Goal: Task Accomplishment & Management: Manage account settings

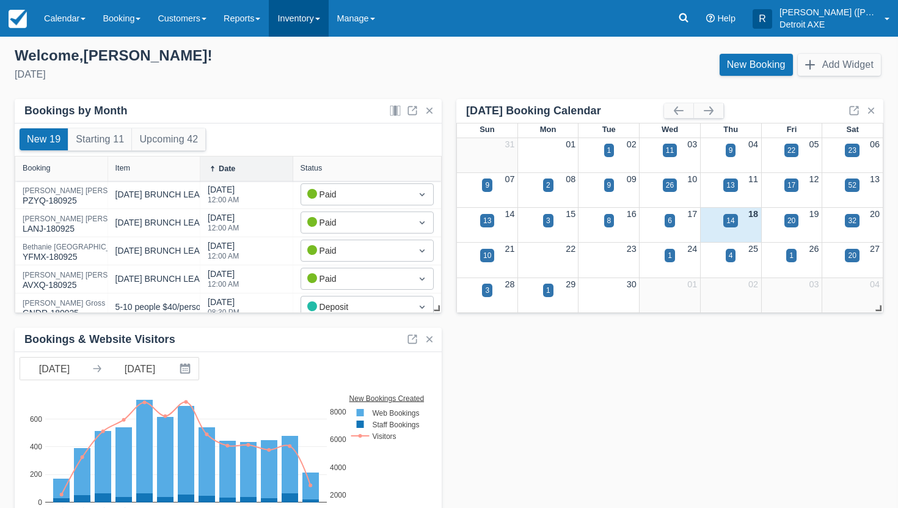
click at [323, 19] on link "Inventory" at bounding box center [298, 18] width 59 height 37
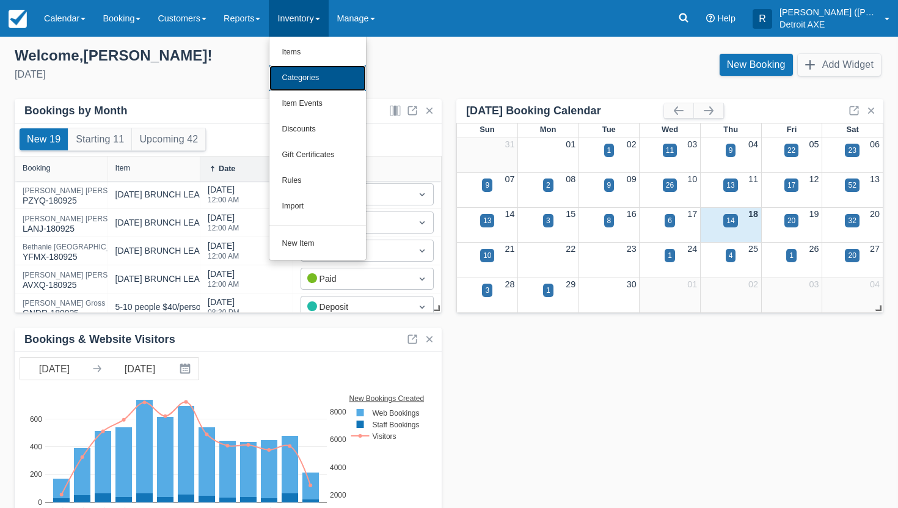
click at [329, 75] on link "Categories" at bounding box center [317, 78] width 97 height 26
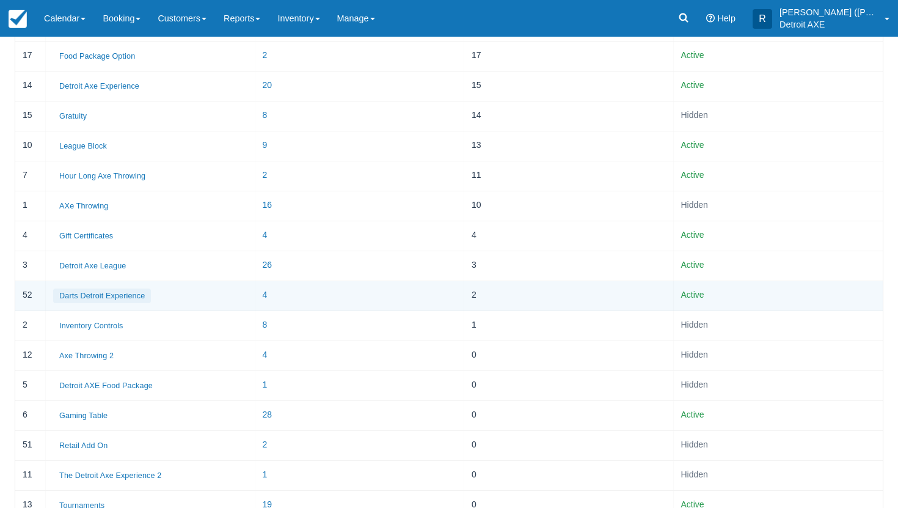
scroll to position [255, 0]
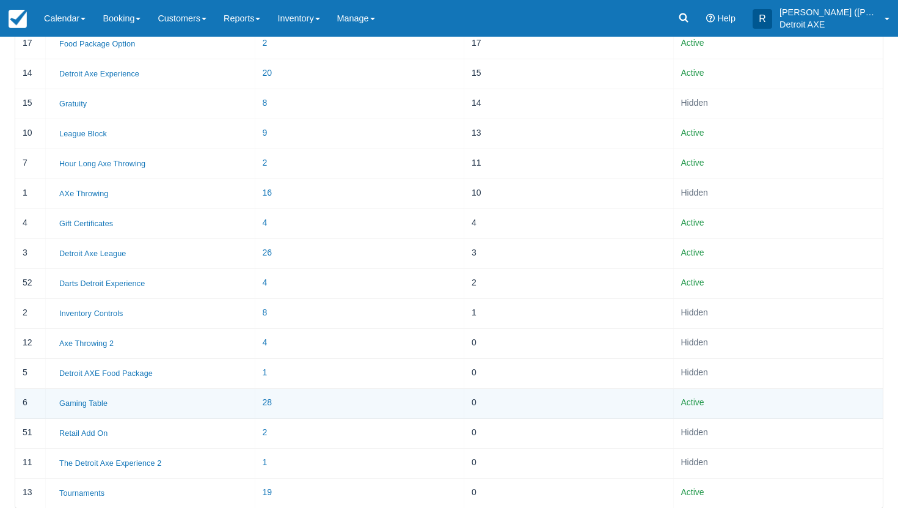
click at [90, 389] on div "Gaming Table" at bounding box center [151, 403] width 210 height 29
click at [86, 403] on button "Gaming Table" at bounding box center [83, 403] width 60 height 15
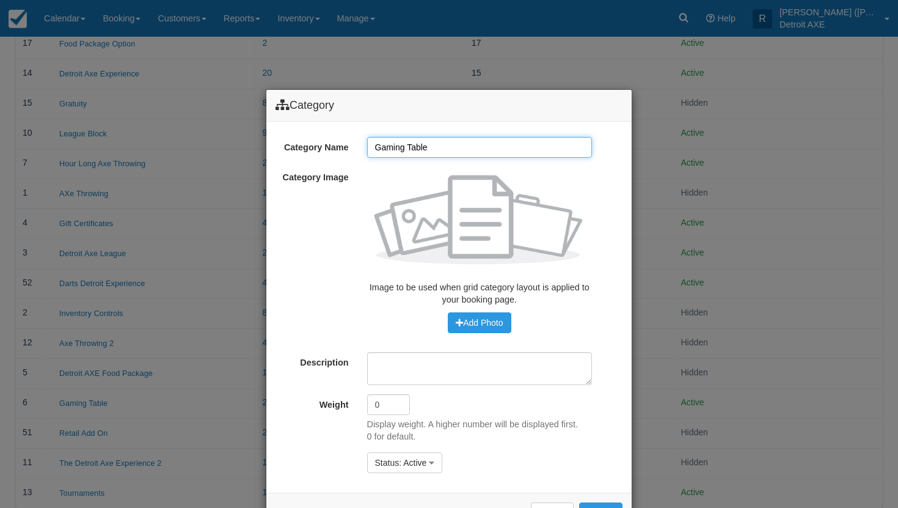
scroll to position [43, 0]
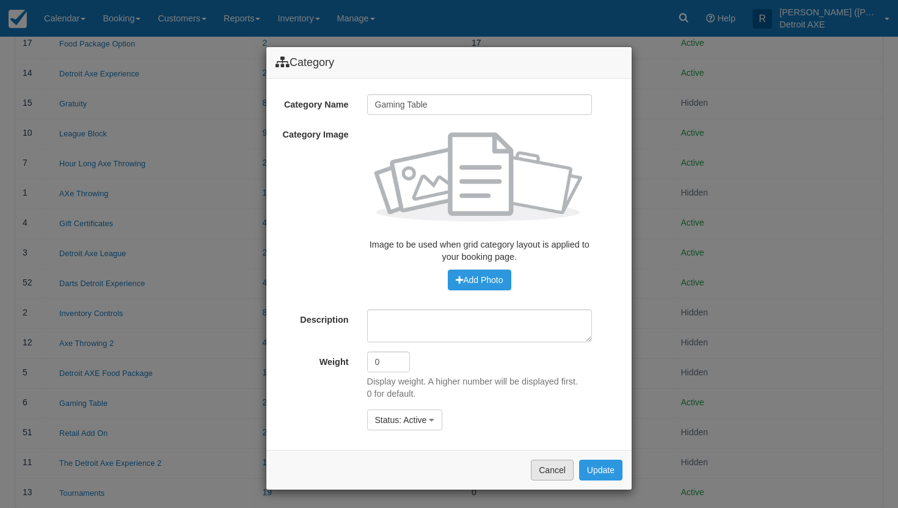
click at [547, 462] on button "Cancel" at bounding box center [552, 469] width 43 height 21
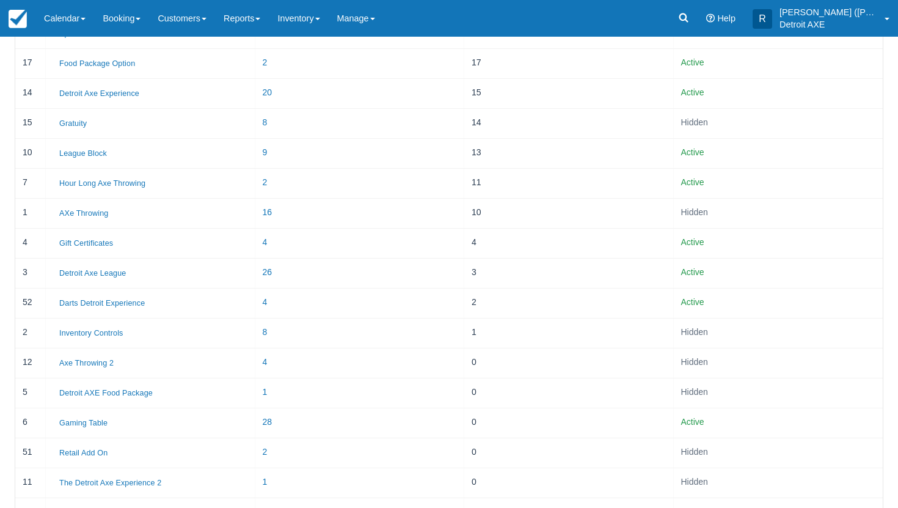
scroll to position [255, 0]
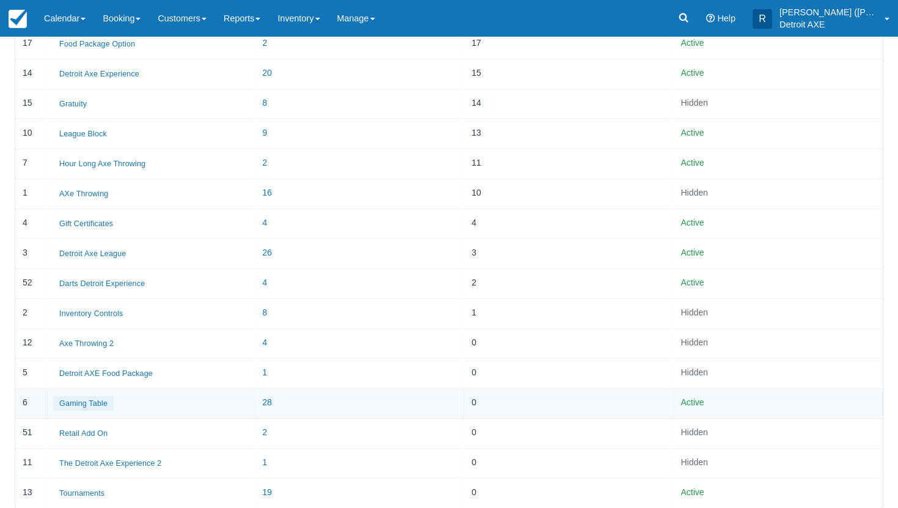
click at [97, 398] on button "Gaming Table" at bounding box center [83, 403] width 60 height 15
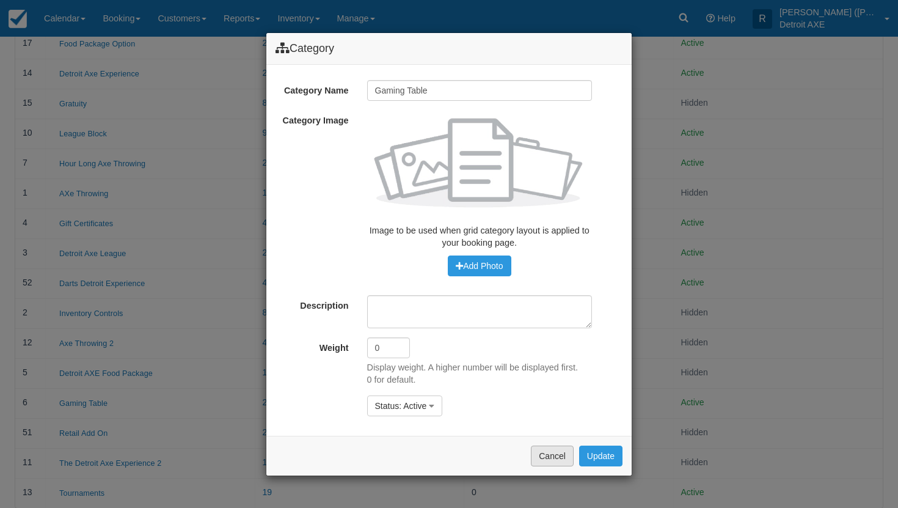
click at [547, 451] on button "Cancel" at bounding box center [552, 455] width 43 height 21
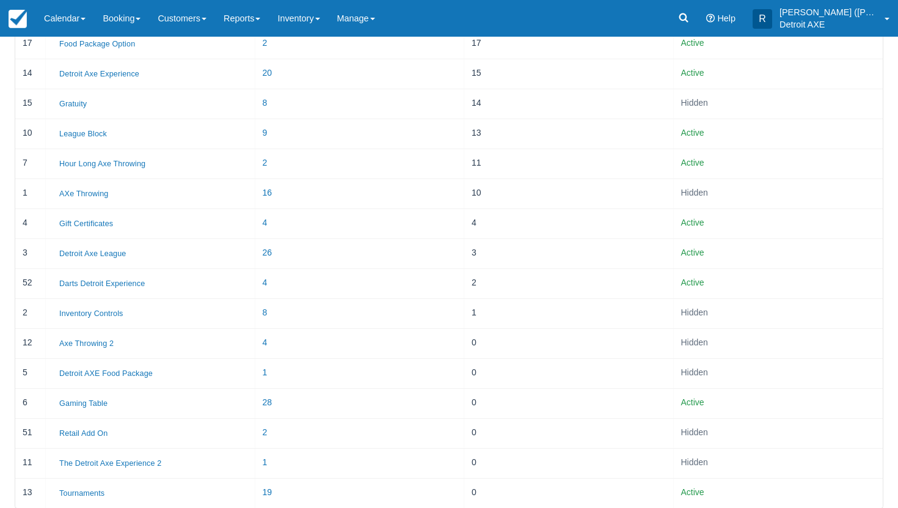
click at [547, 451] on div "0" at bounding box center [569, 462] width 210 height 29
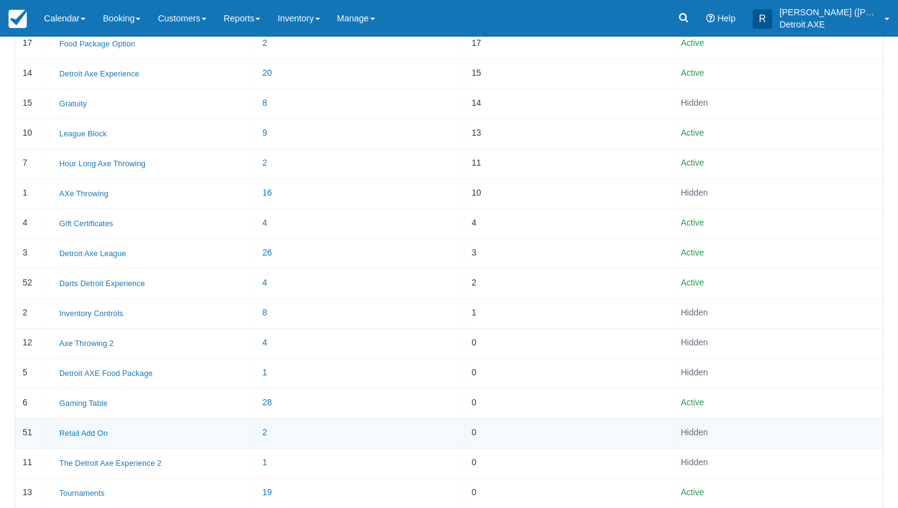
scroll to position [0, 0]
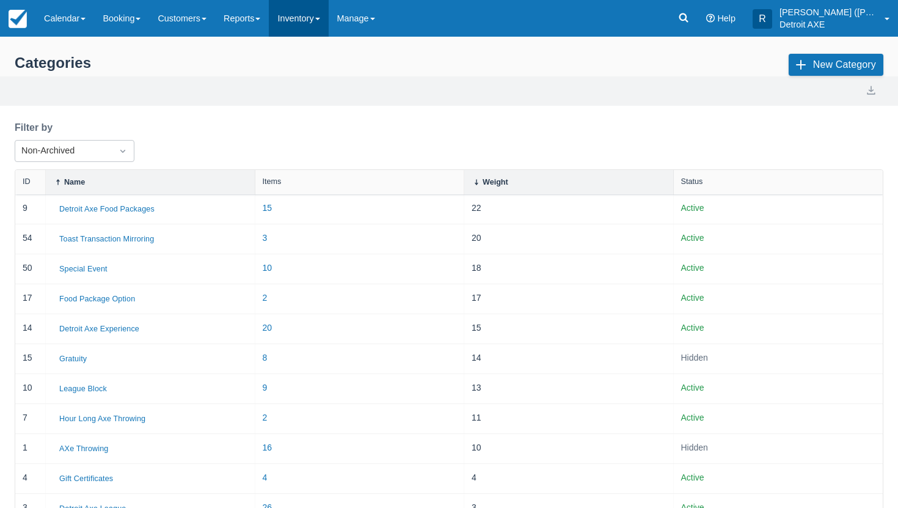
click at [323, 15] on link "Inventory" at bounding box center [298, 18] width 59 height 37
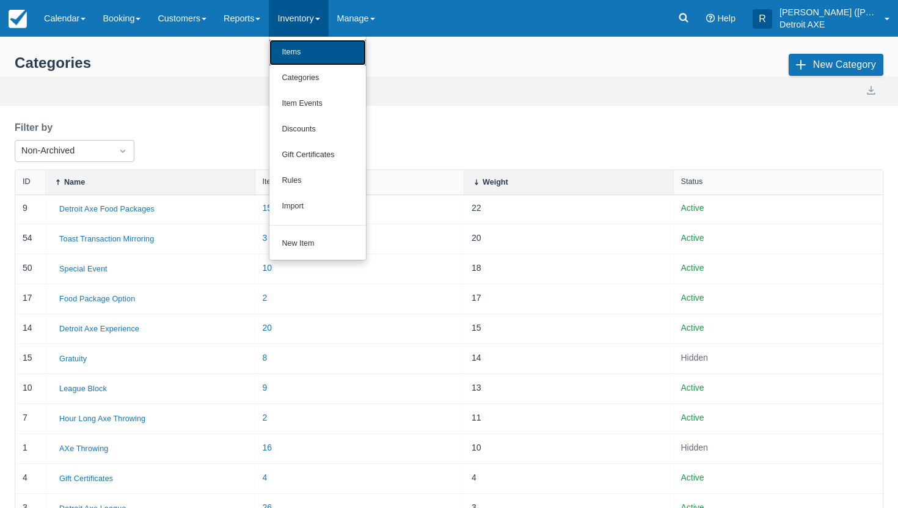
click at [309, 53] on link "Items" at bounding box center [317, 53] width 97 height 26
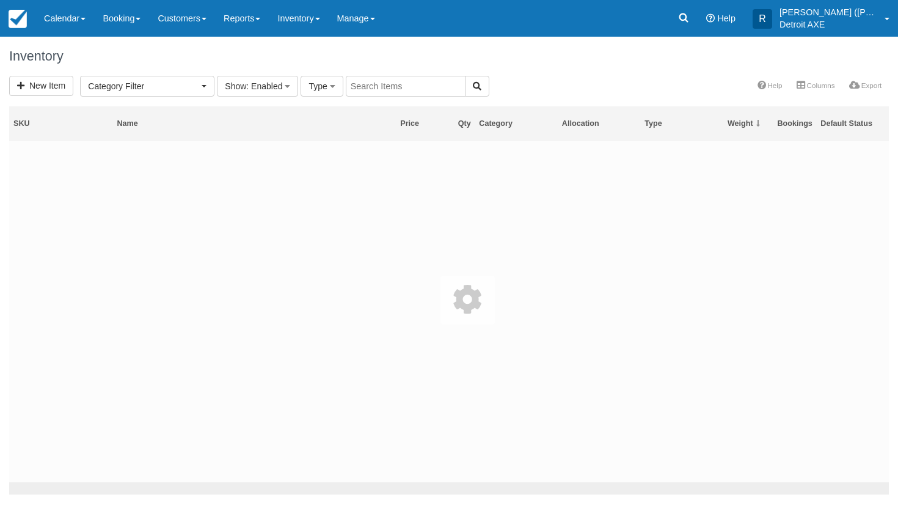
select select
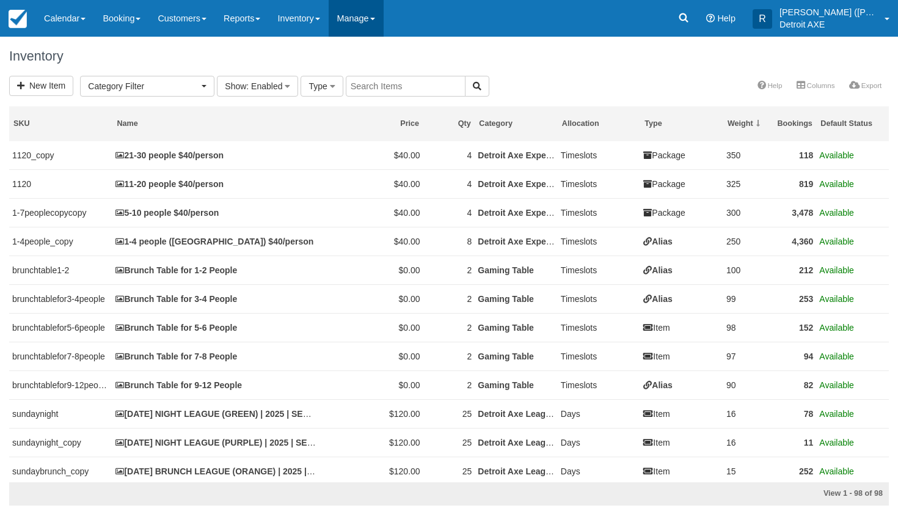
click at [370, 4] on link "Manage" at bounding box center [356, 18] width 55 height 37
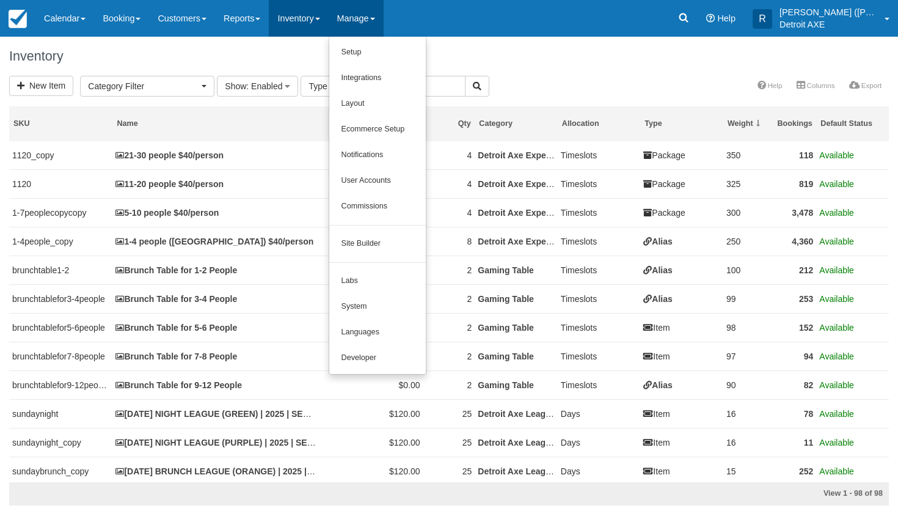
click at [313, 21] on link "Inventory" at bounding box center [298, 18] width 59 height 37
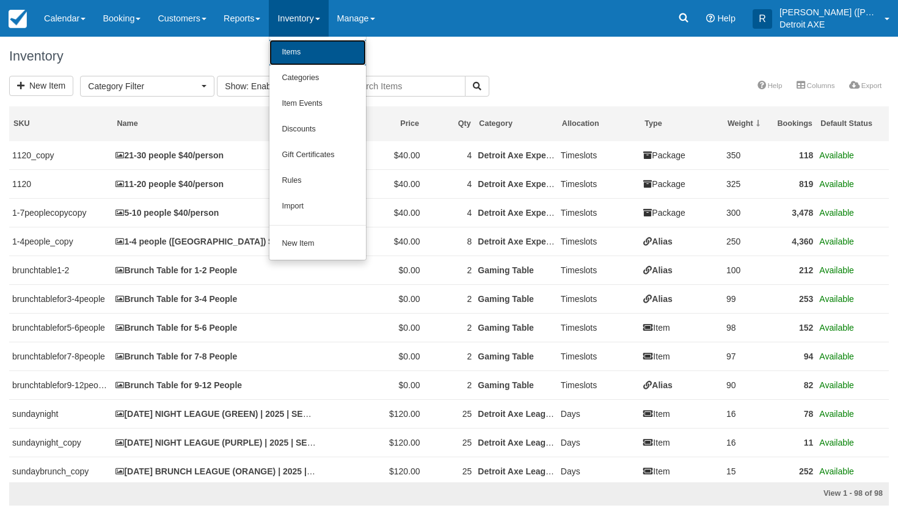
click at [313, 45] on link "Items" at bounding box center [317, 53] width 97 height 26
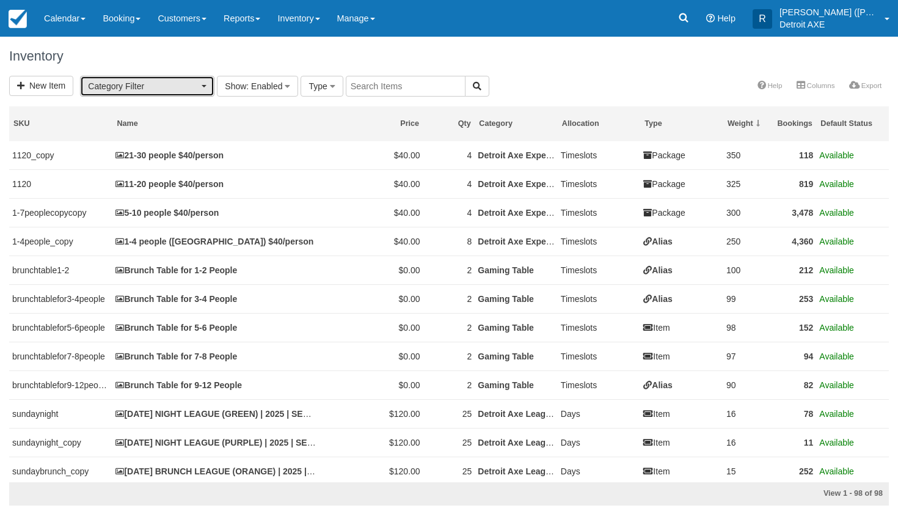
click at [207, 89] on button "Category Filter" at bounding box center [147, 86] width 134 height 21
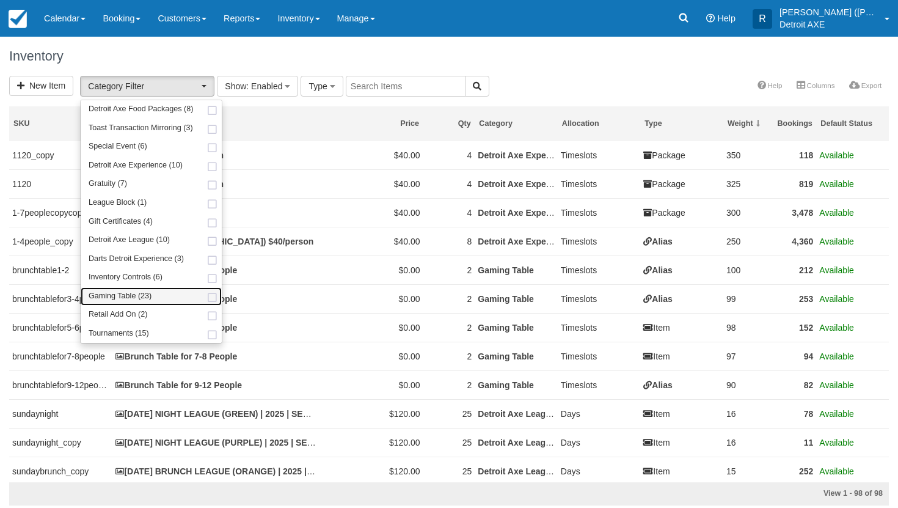
click at [212, 299] on span at bounding box center [212, 298] width 13 height 8
select select "6"
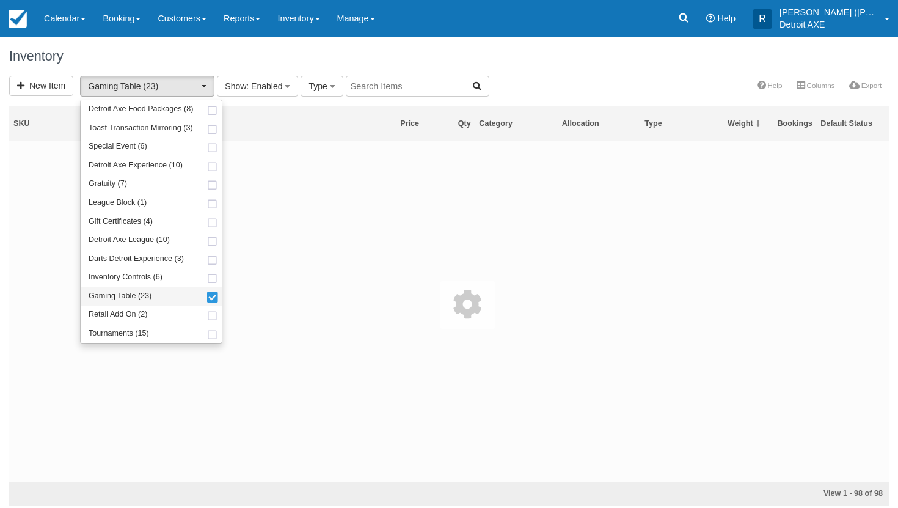
scroll to position [101, 0]
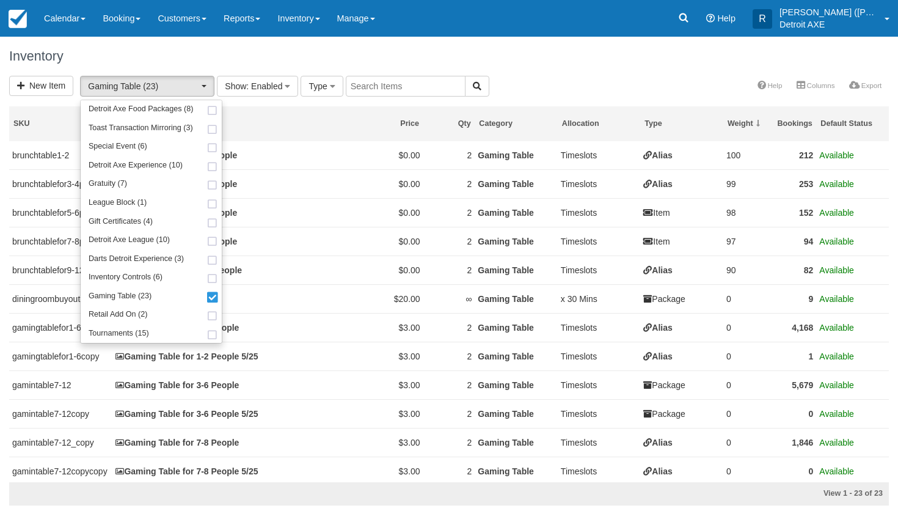
click at [495, 64] on div "Inventory" at bounding box center [449, 56] width 898 height 39
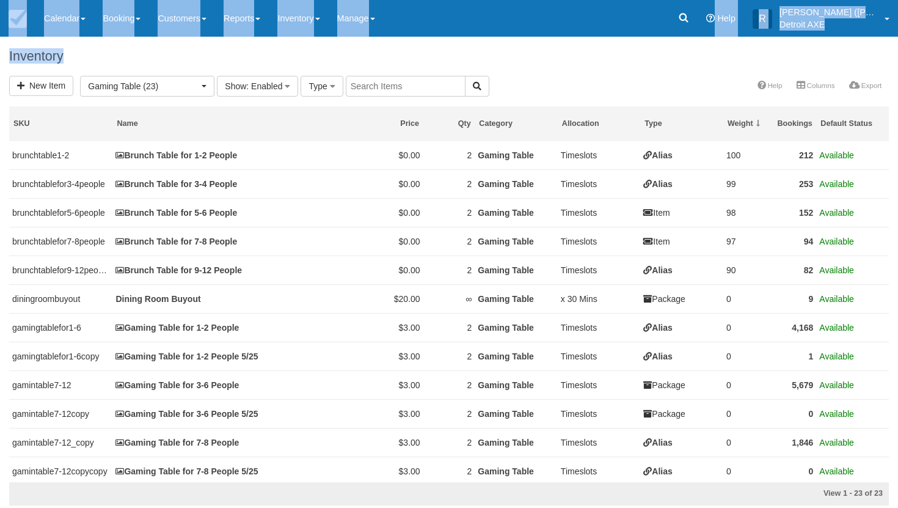
drag, startPoint x: 420, startPoint y: 72, endPoint x: 710, endPoint y: -34, distance: 309.6
click at [710, 0] on html "Menu Calendar Customer Inventory Month Week Day Booking Daily Manifest Daily Li…" at bounding box center [449, 254] width 898 height 508
